Goal: Find specific page/section: Find specific page/section

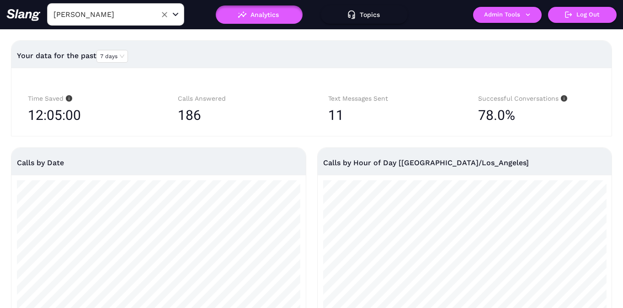
scroll to position [104, 0]
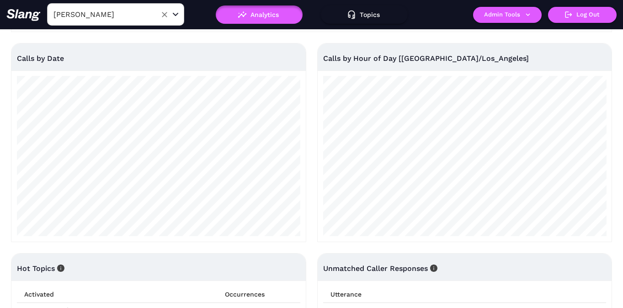
click at [102, 18] on input "[PERSON_NAME]" at bounding box center [101, 14] width 101 height 14
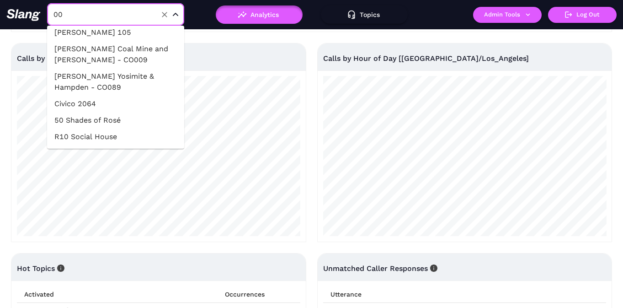
scroll to position [0, 0]
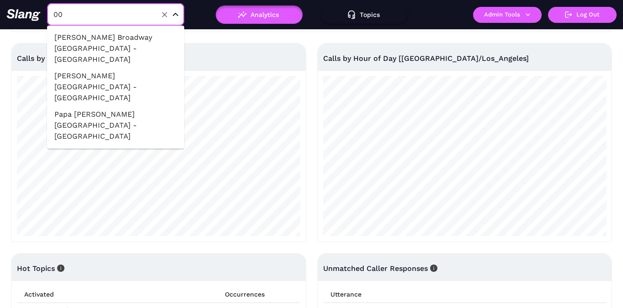
type input "001"
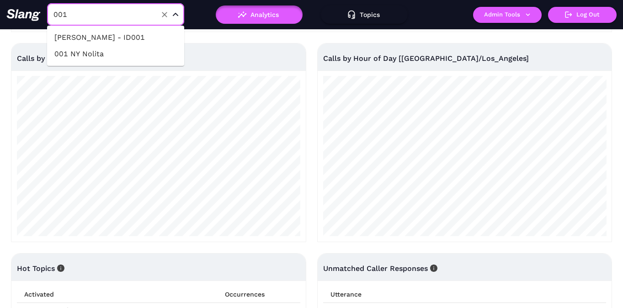
click at [112, 50] on li "001 NY Nolita" at bounding box center [115, 54] width 137 height 16
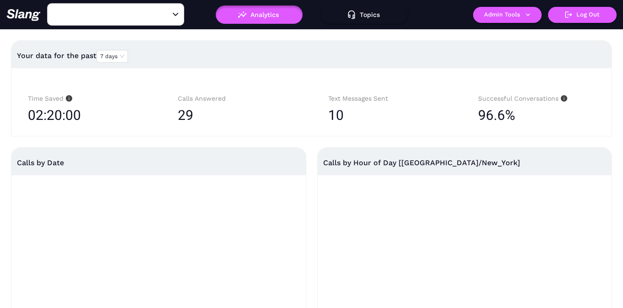
type input "001 NY Nolita"
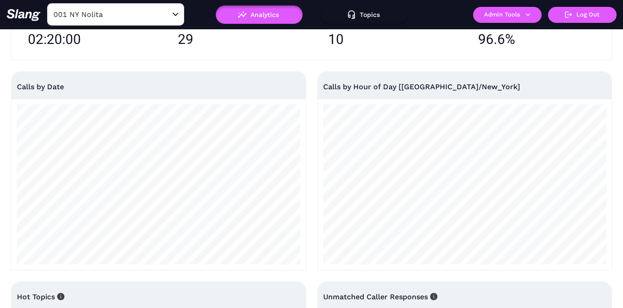
scroll to position [111, 0]
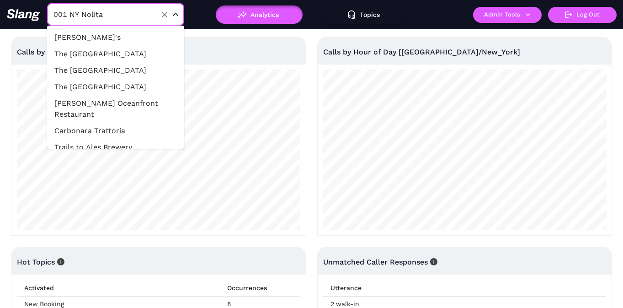
click at [148, 21] on input "001 NY Nolita" at bounding box center [101, 14] width 101 height 14
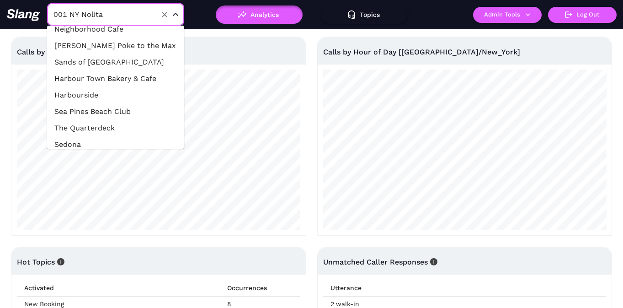
scroll to position [24856, 0]
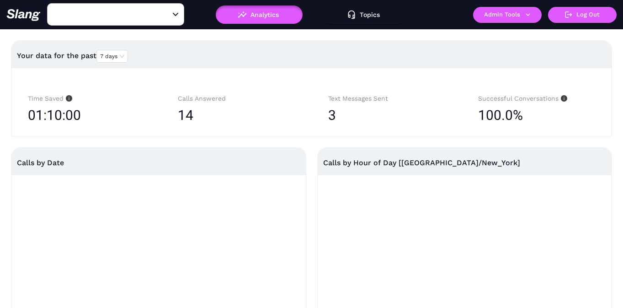
type input "002 NY [PERSON_NAME] Yards"
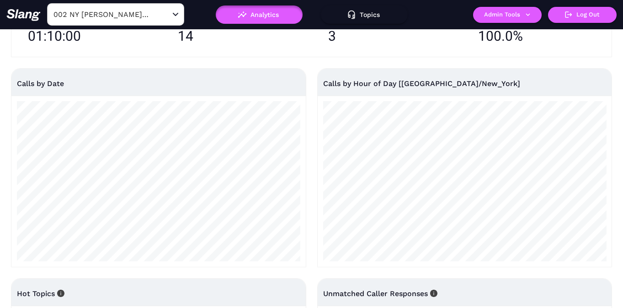
scroll to position [86, 0]
